Goal: Find specific page/section: Find specific page/section

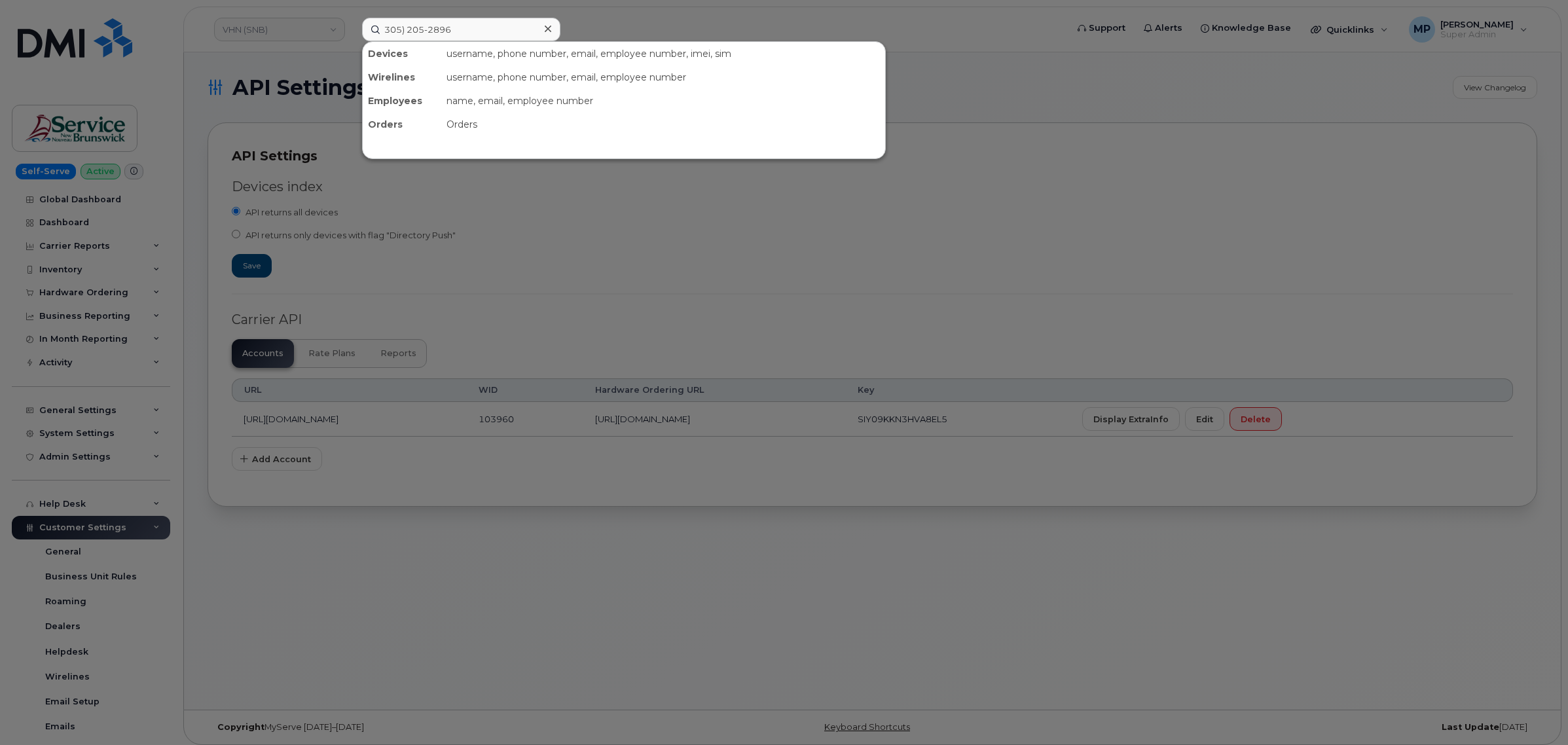
scroll to position [269, 0]
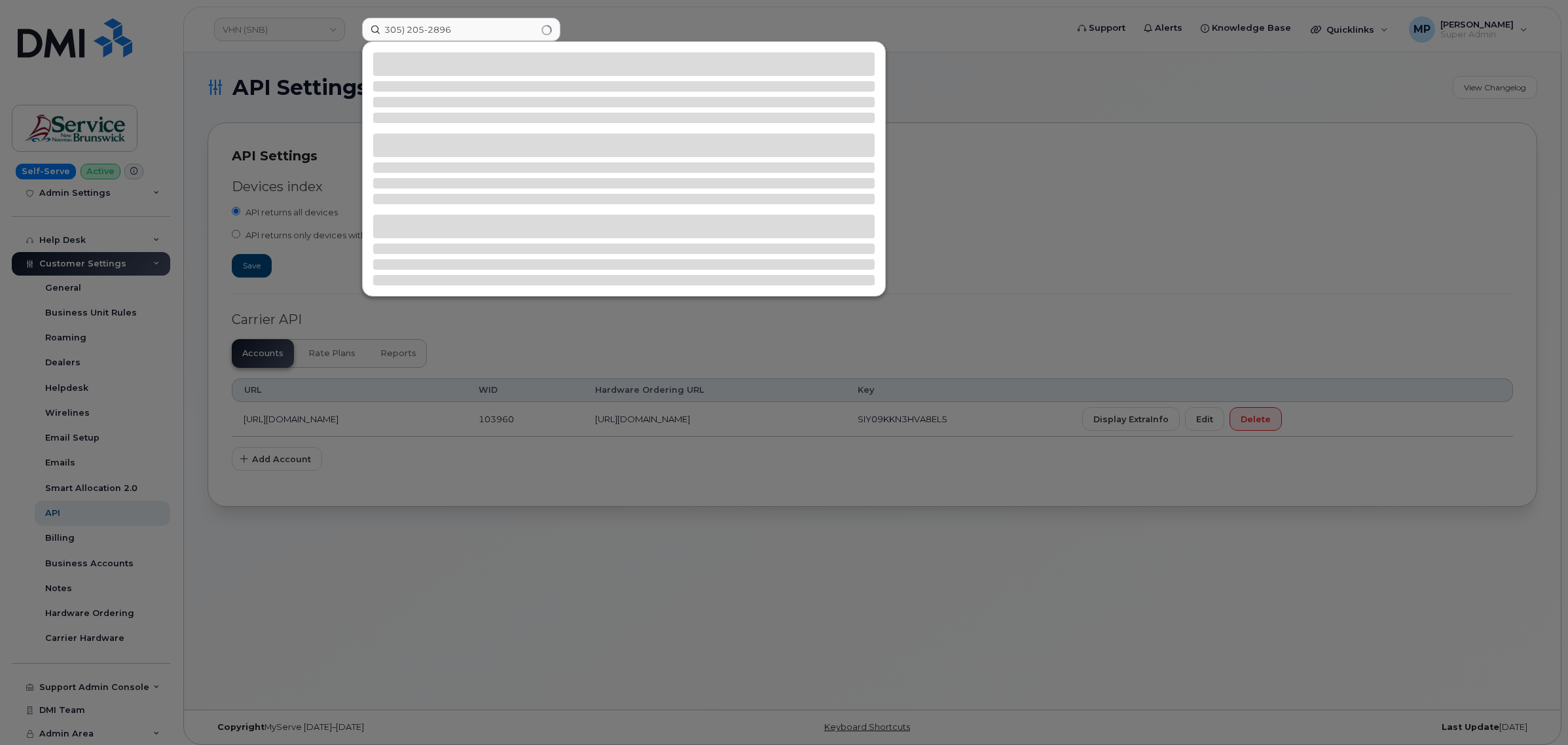
drag, startPoint x: 408, startPoint y: 25, endPoint x: 429, endPoint y: 42, distance: 27.0
click at [410, 25] on input "305) 205-2896" at bounding box center [461, 30] width 198 height 24
click at [424, 27] on input "305205-2896" at bounding box center [461, 30] width 198 height 24
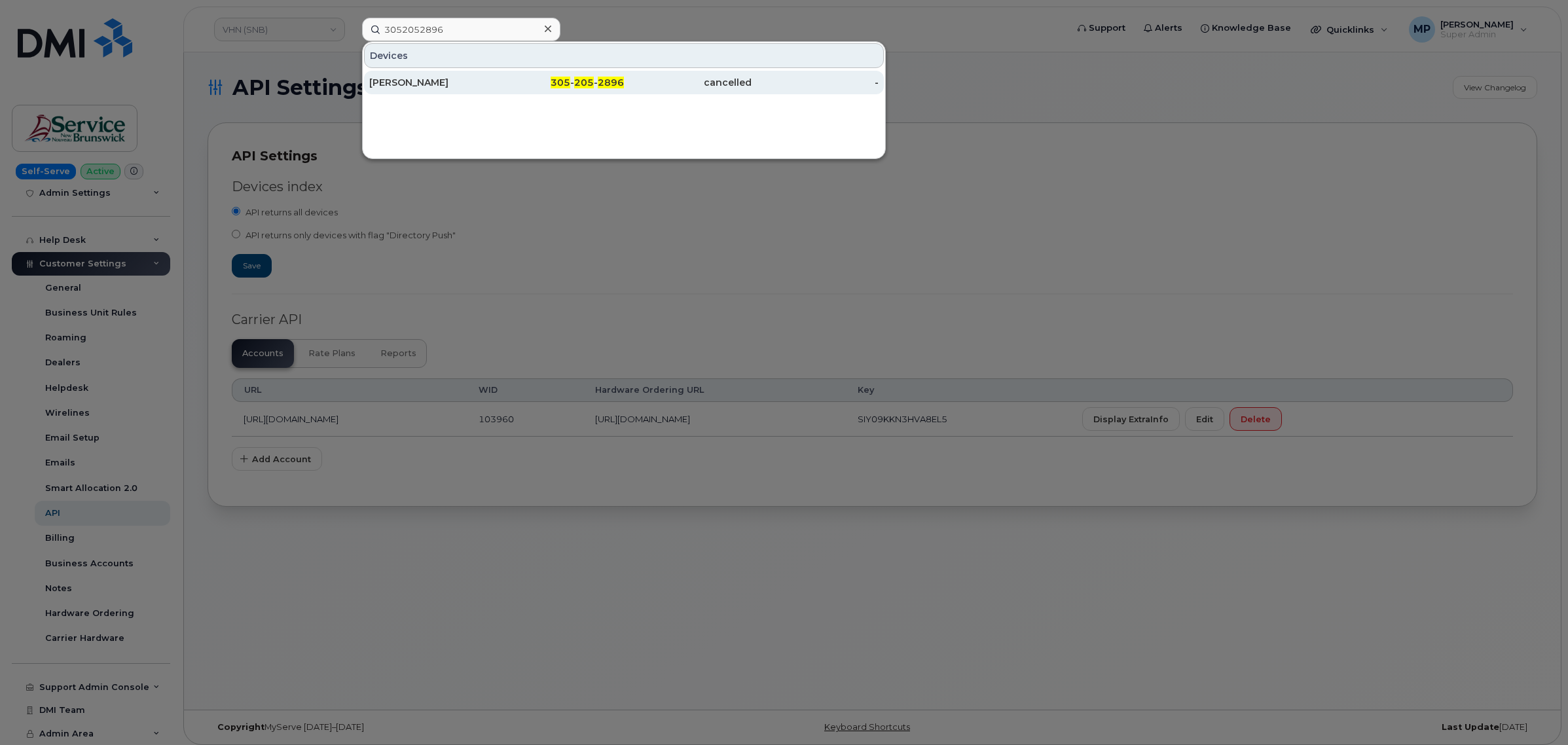
type input "3052052896"
click at [430, 82] on div "CARLOS ALVARADO" at bounding box center [432, 82] width 128 height 13
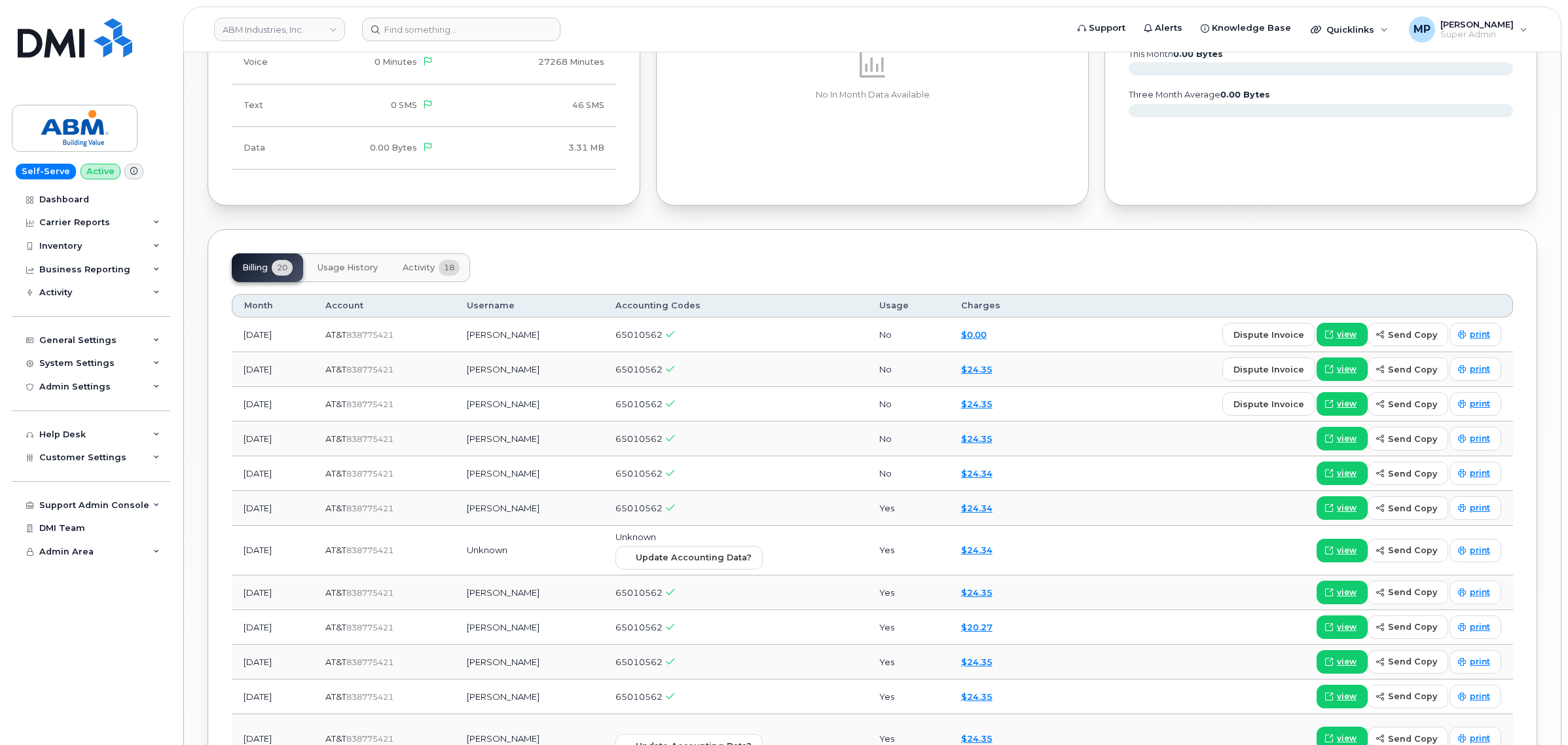
scroll to position [930, 0]
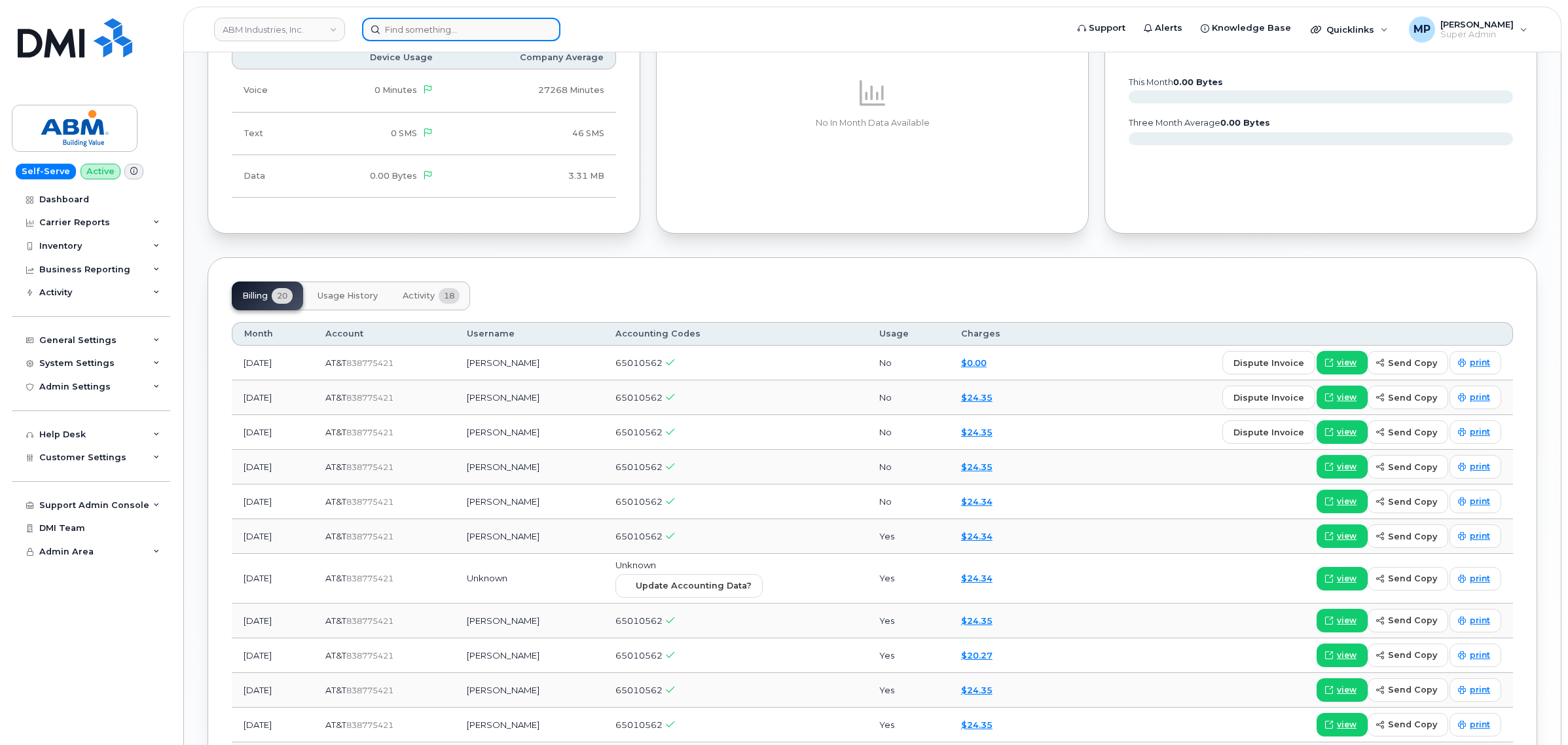
click at [487, 27] on input at bounding box center [461, 30] width 198 height 24
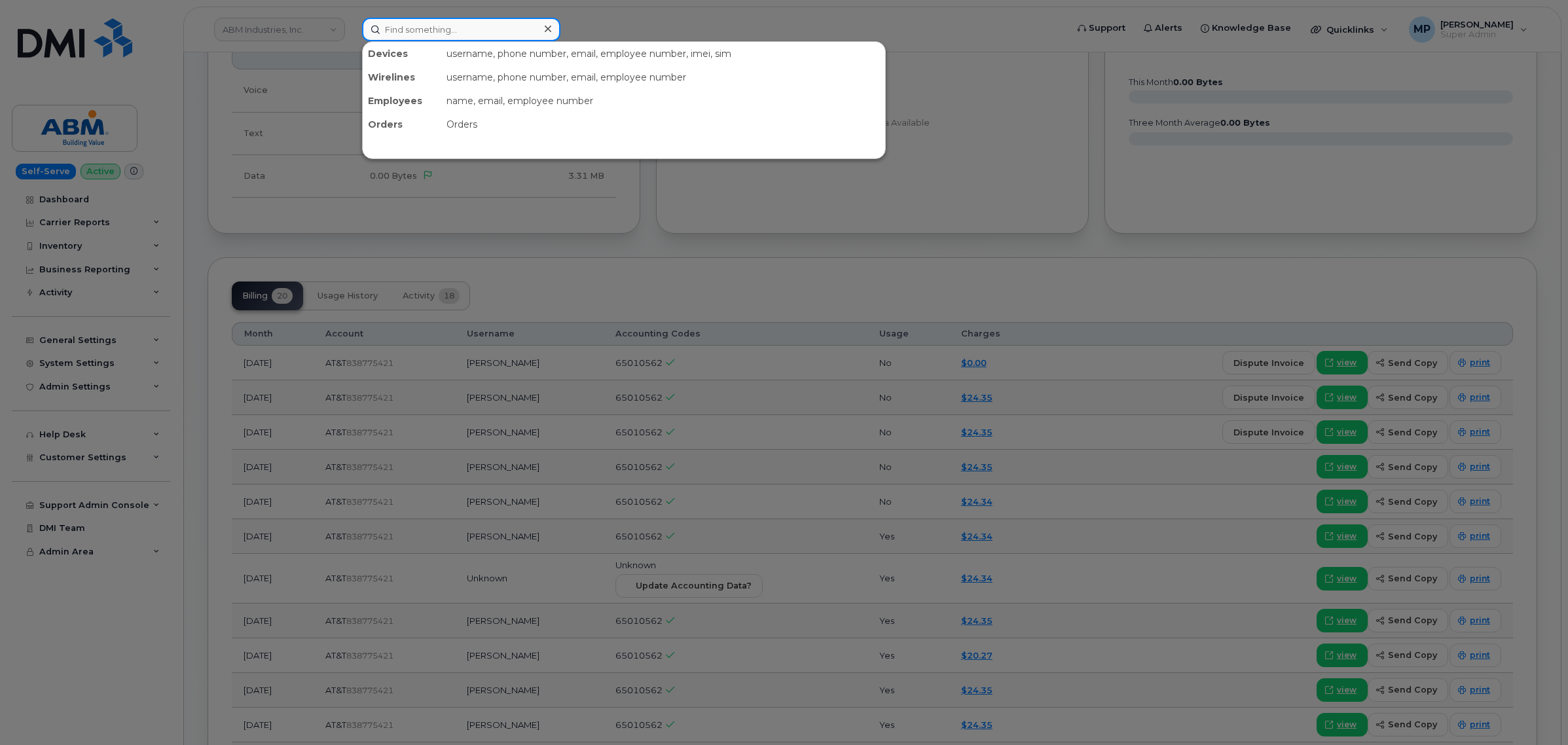
paste input "412-735-5070"
type input "412-735-5070"
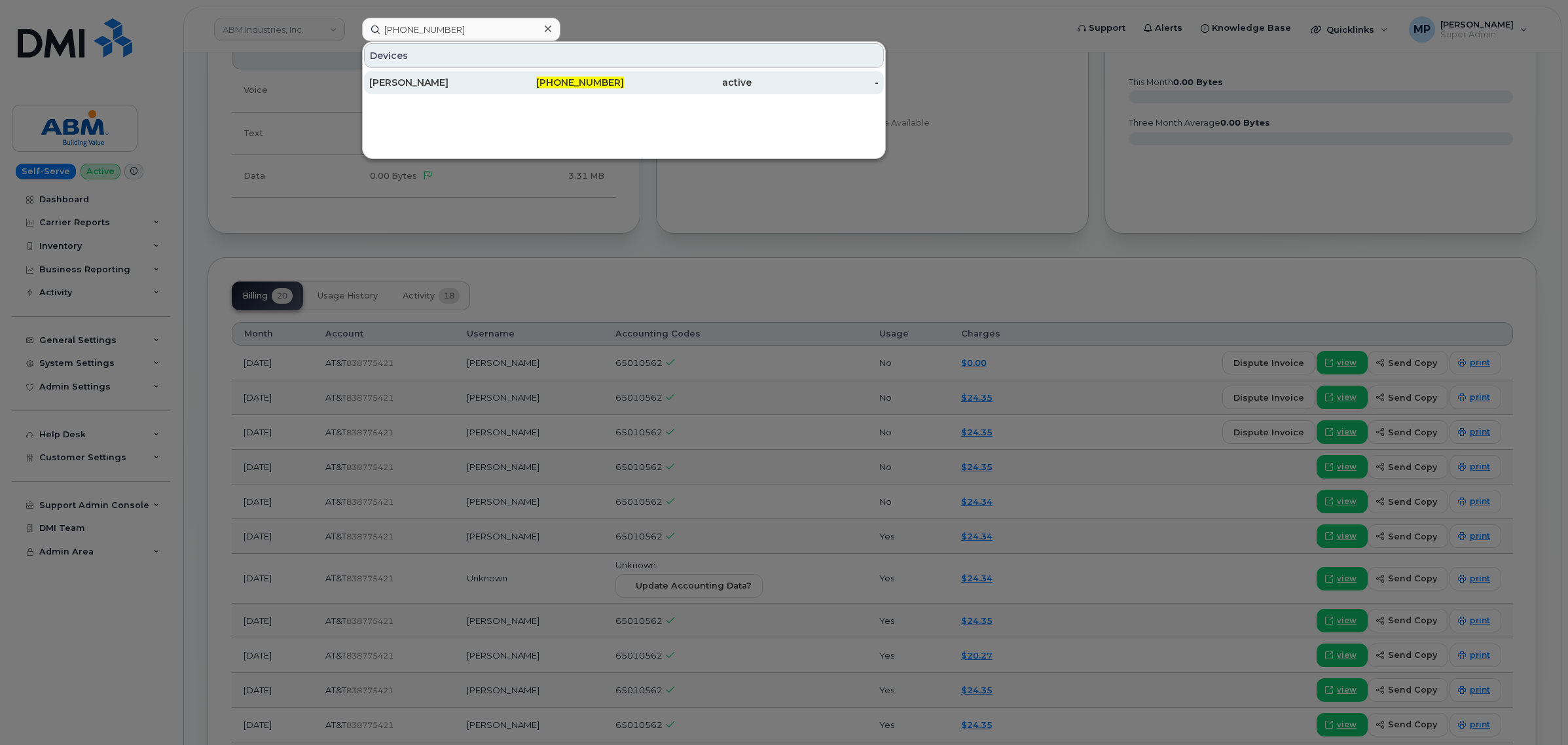
click at [434, 82] on div "[PERSON_NAME]" at bounding box center [432, 82] width 128 height 13
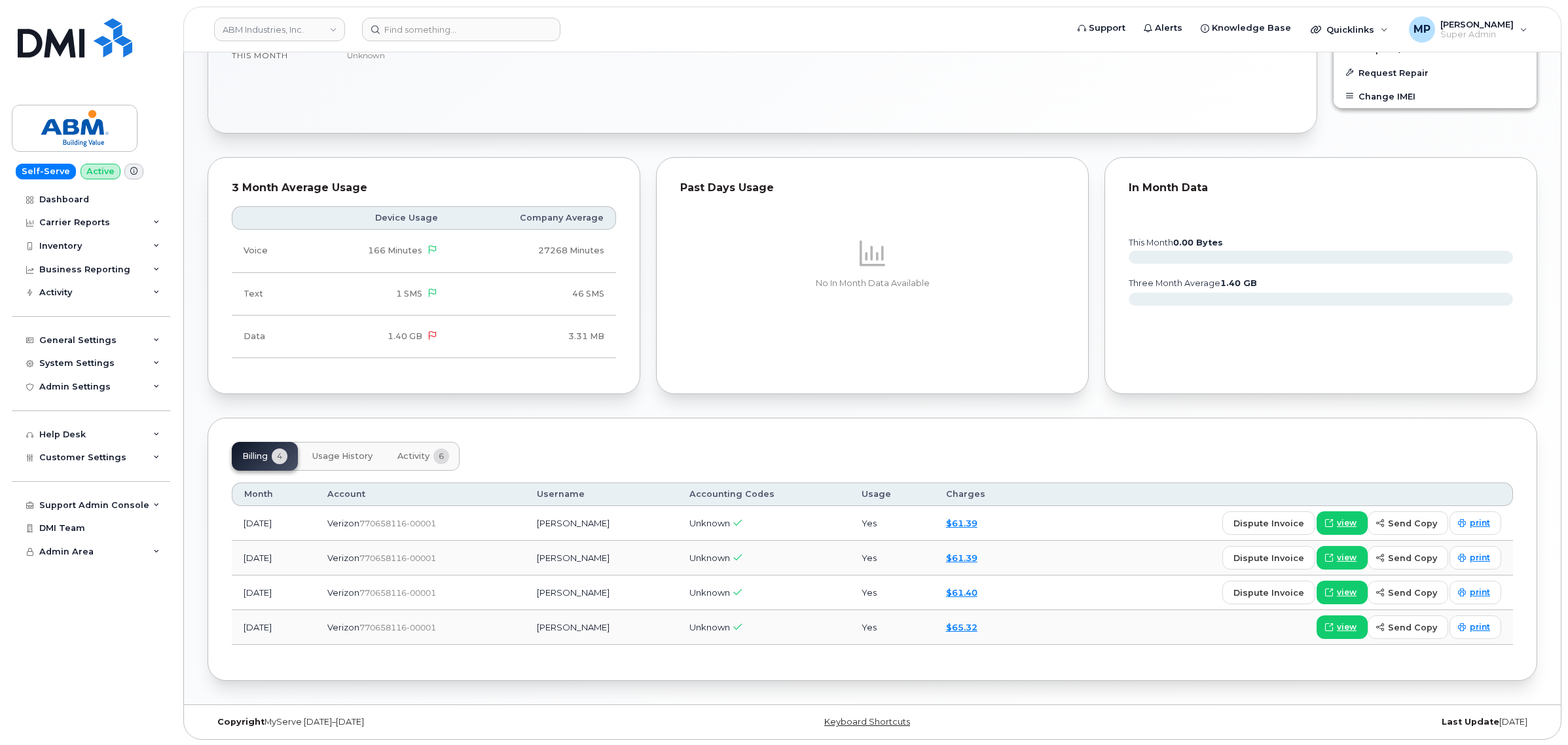
scroll to position [586, 0]
click at [406, 459] on span "Activity" at bounding box center [414, 455] width 32 height 10
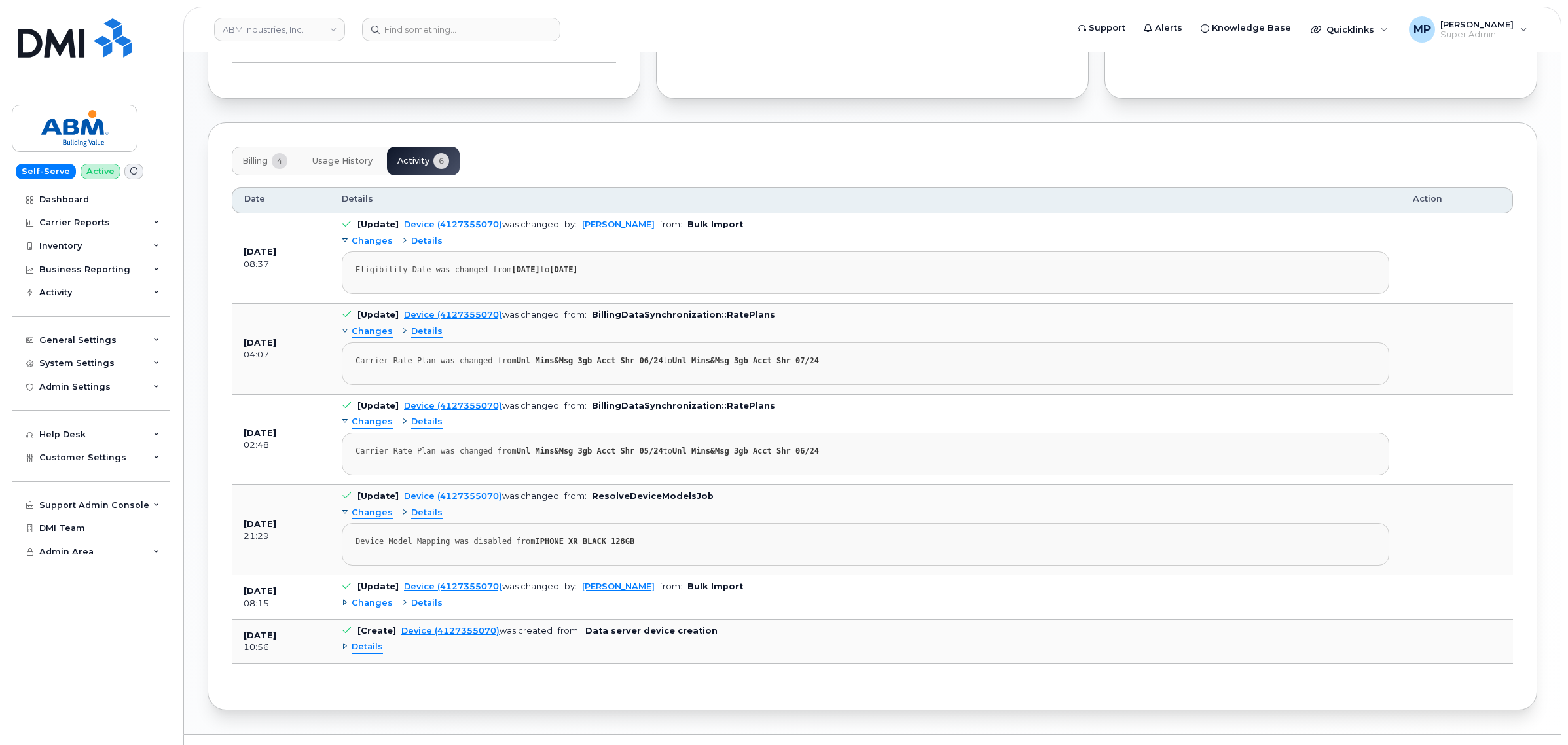
scroll to position [914, 0]
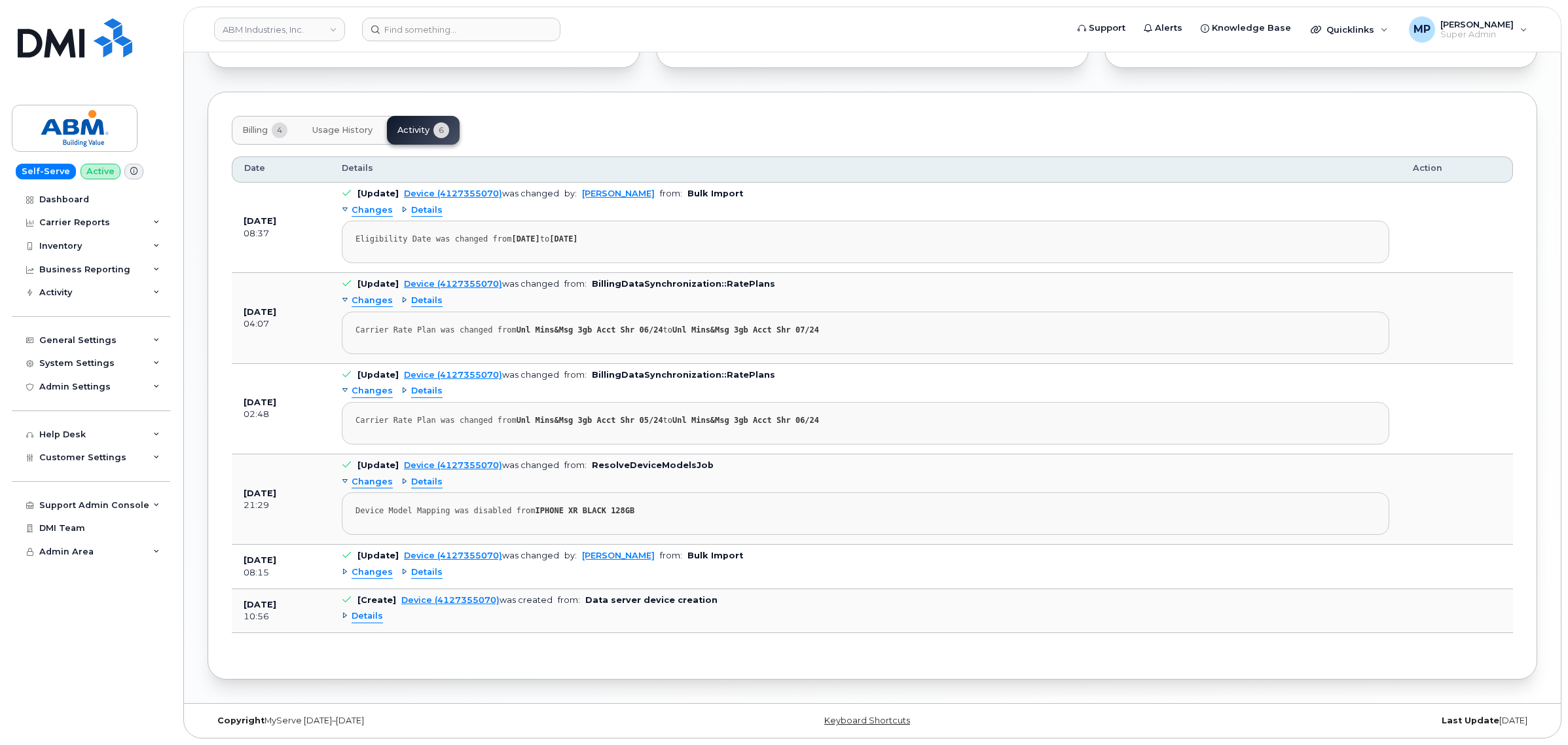
click at [357, 612] on span "Details" at bounding box center [366, 616] width 31 height 13
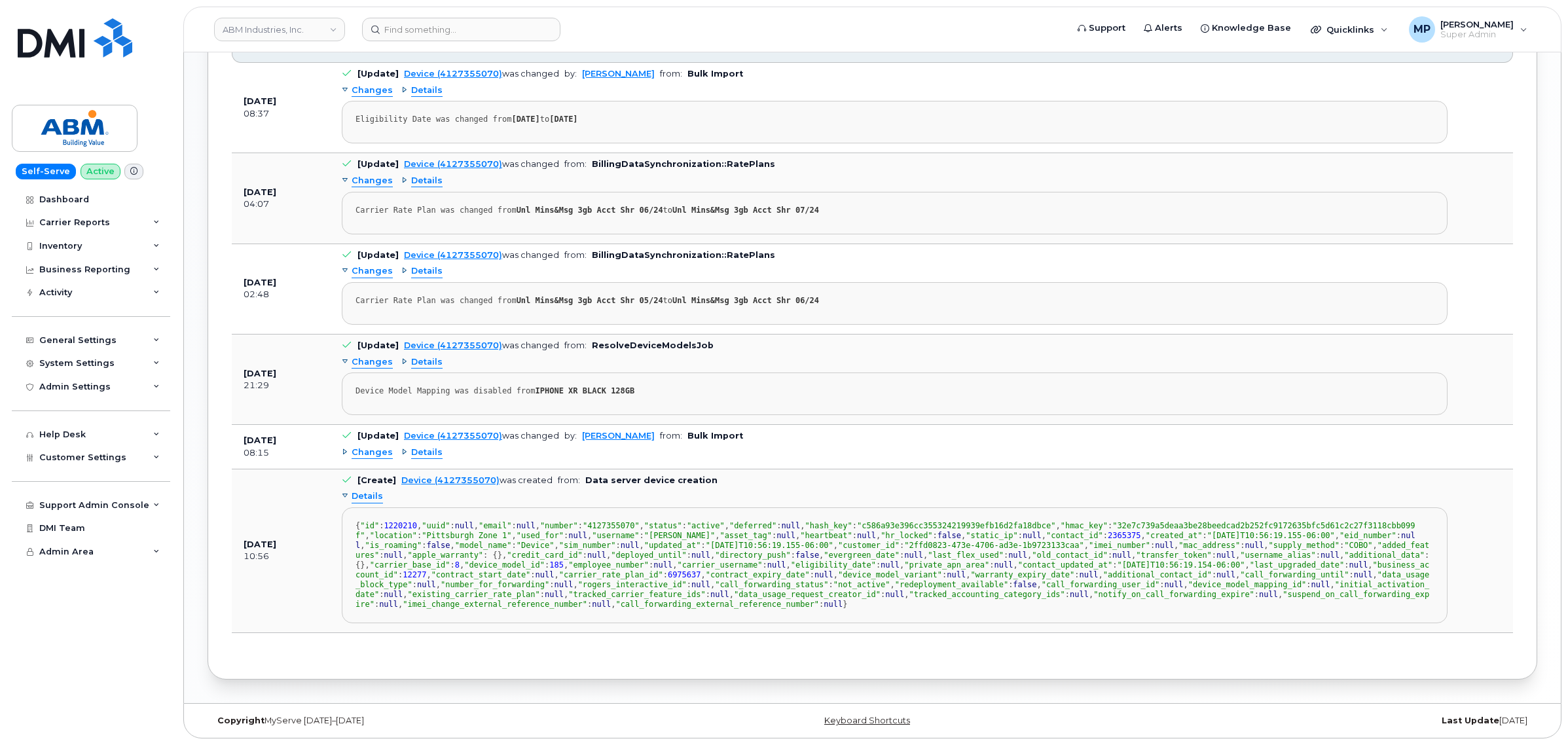
scroll to position [163, 0]
click at [374, 447] on span "Changes" at bounding box center [371, 453] width 41 height 13
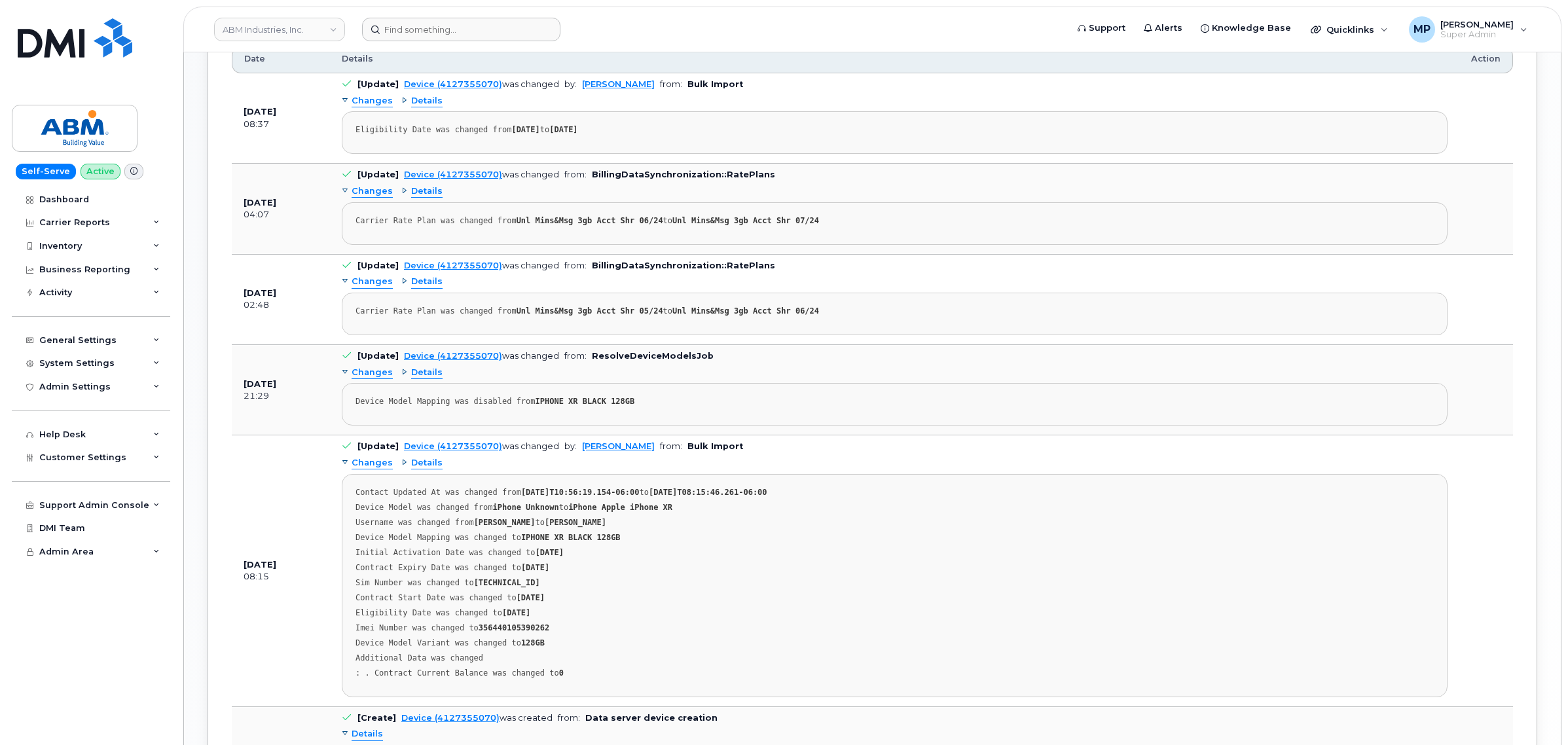
scroll to position [996, 0]
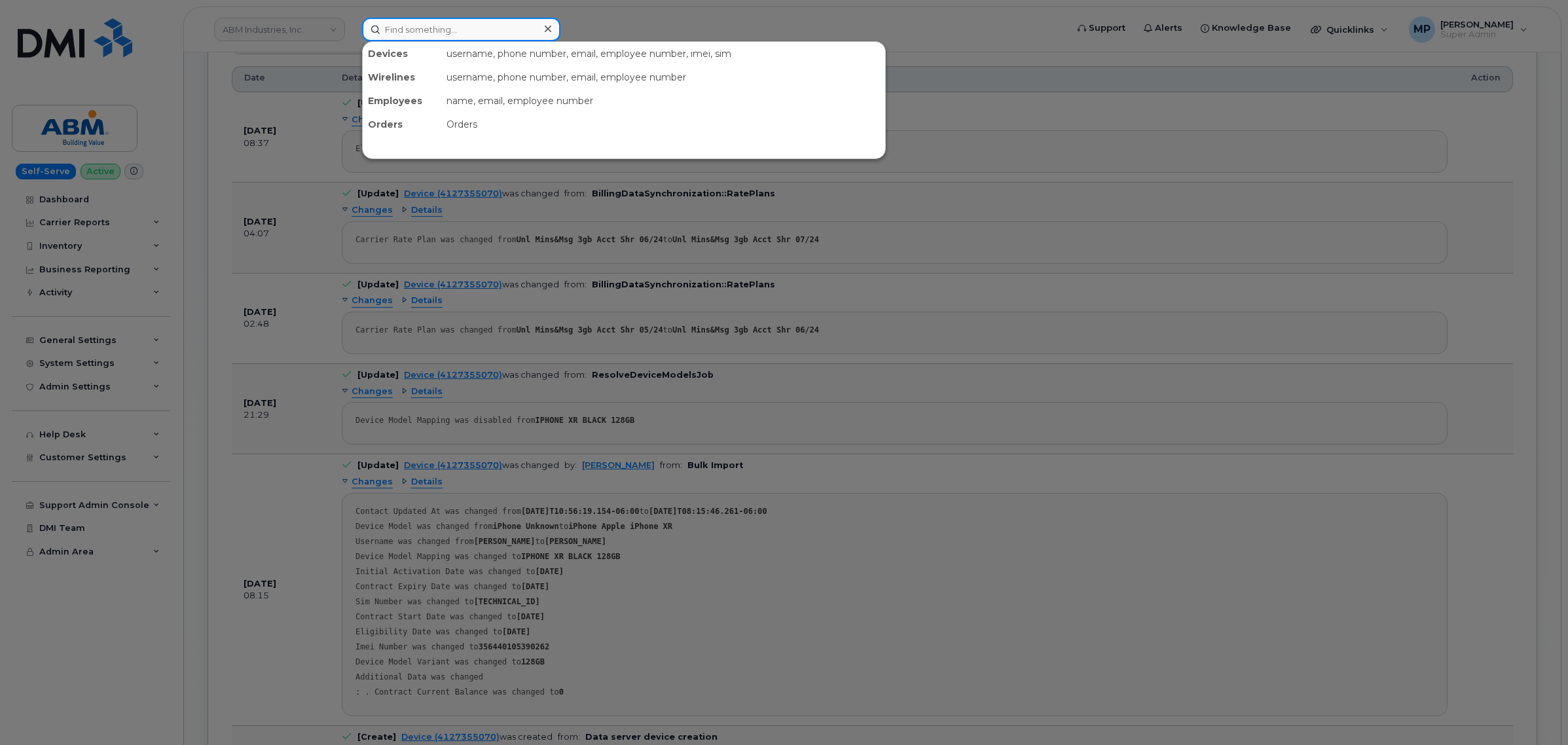
click at [478, 28] on input at bounding box center [461, 30] width 198 height 24
paste input "[PHONE_NUMBER]"
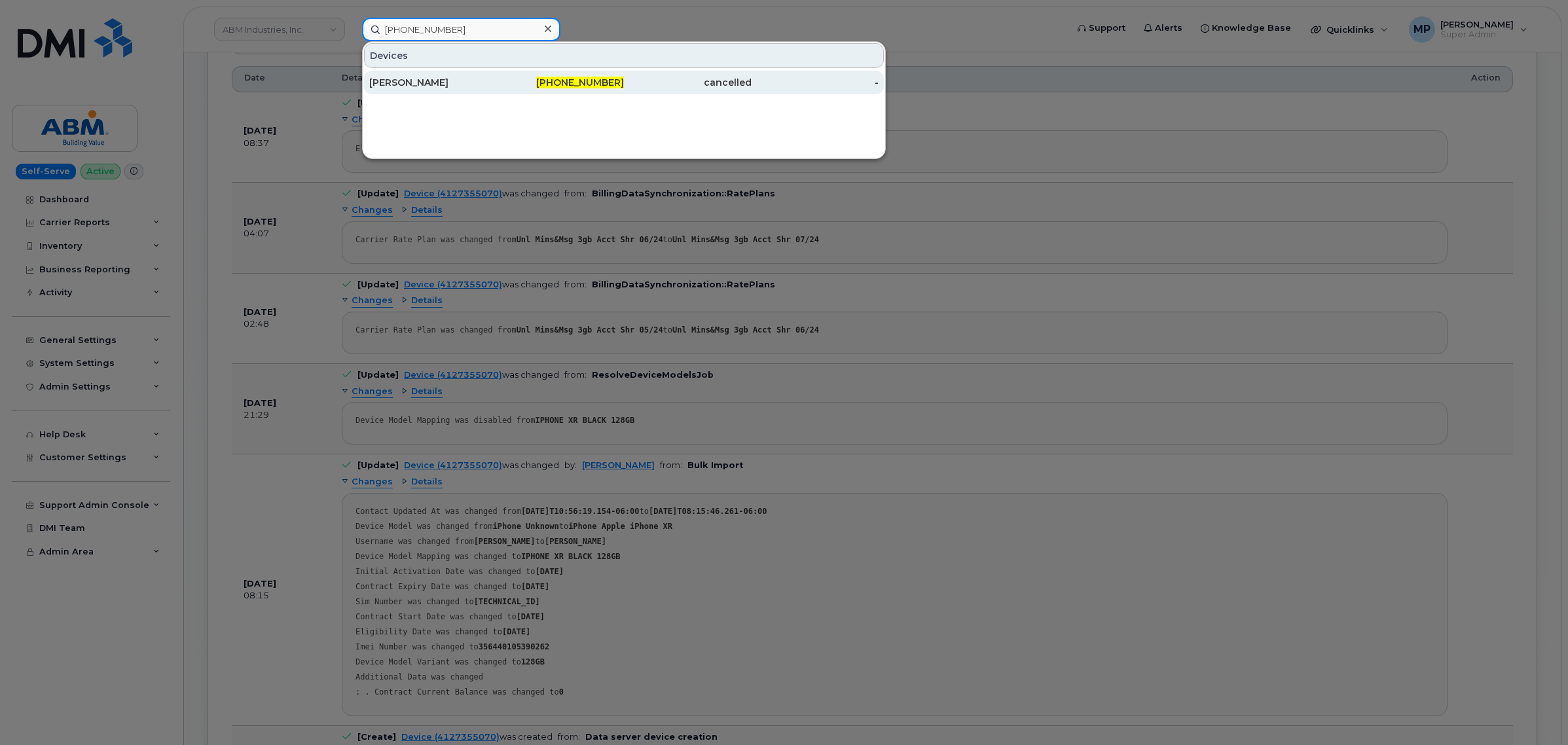
type input "[PHONE_NUMBER]"
click at [460, 83] on div "[PERSON_NAME]" at bounding box center [432, 82] width 128 height 13
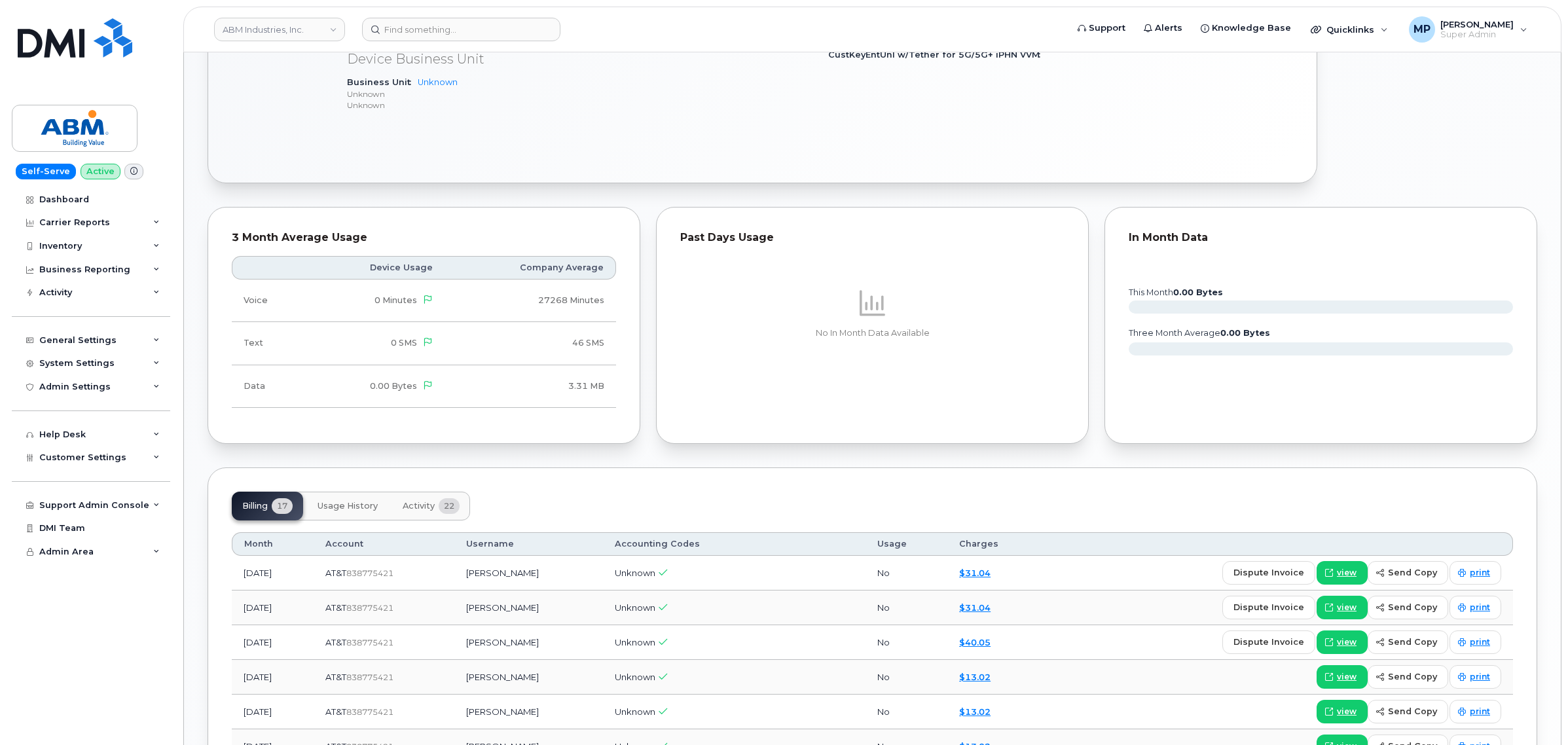
scroll to position [901, 0]
